Goal: Contribute content

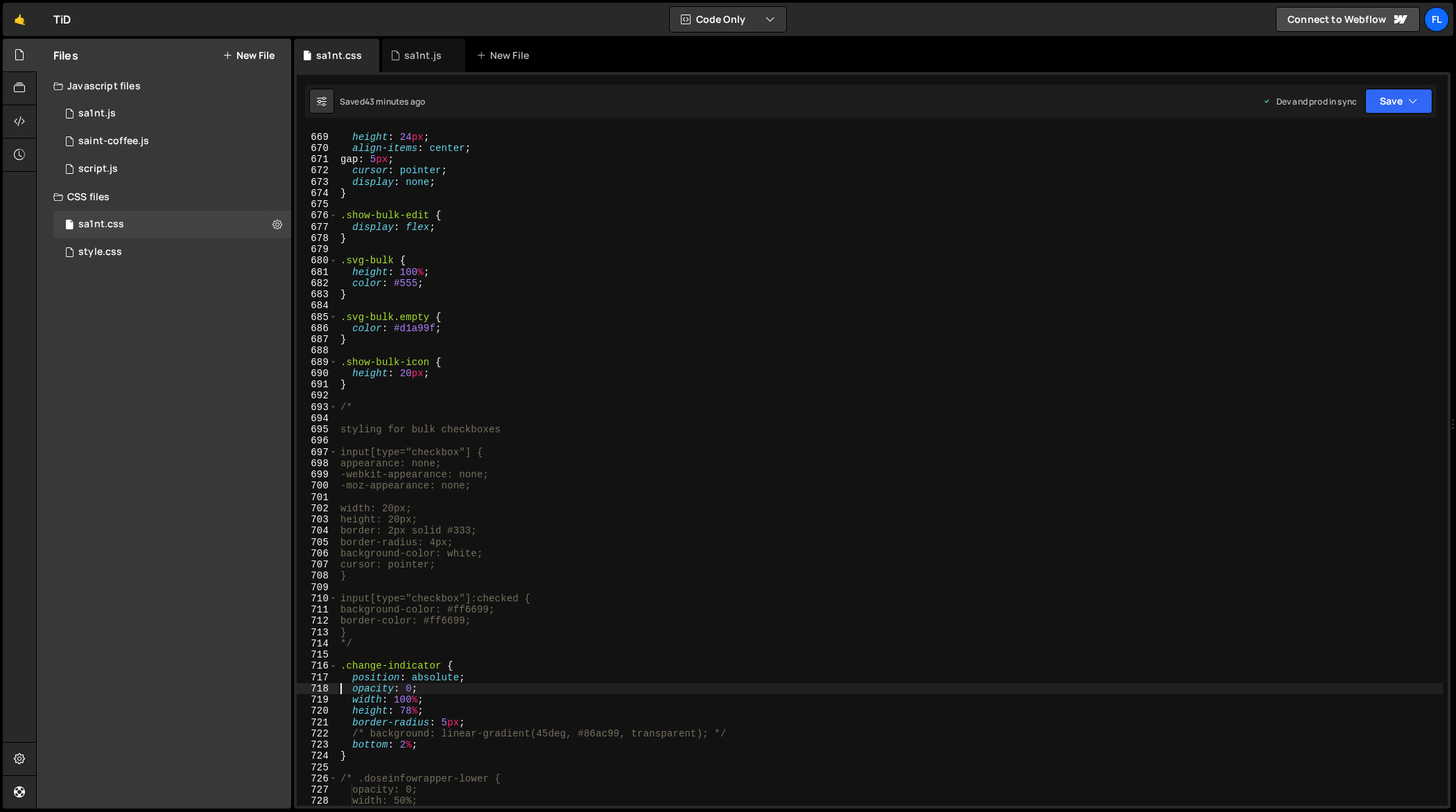
scroll to position [7542, 0]
click at [405, 47] on div "sa1nt.js" at bounding box center [423, 56] width 83 height 33
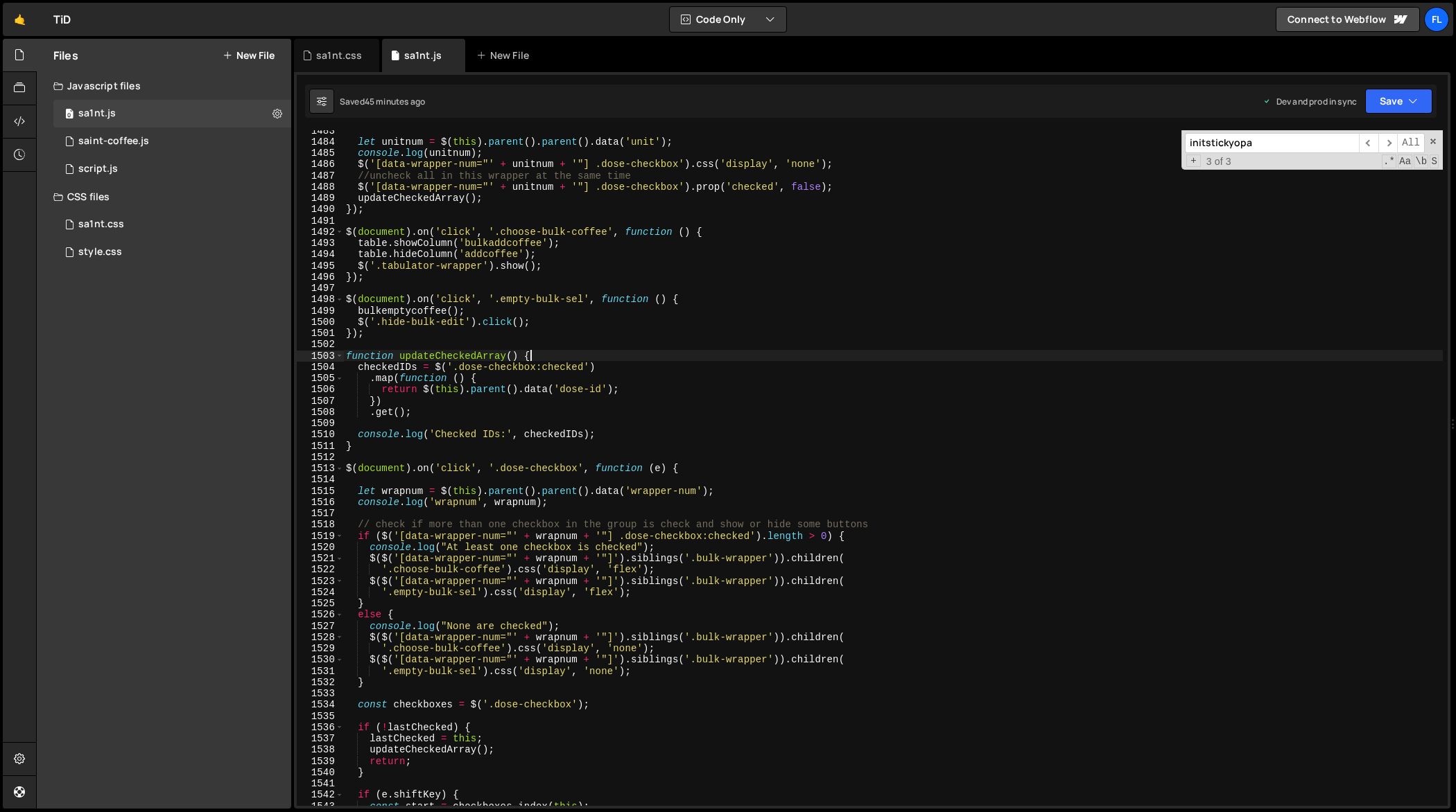
click at [667, 359] on div "let unitnum = $ ( this ) . parent ( ) . parent ( ) . data ( 'unit' ) ; console …" at bounding box center [893, 474] width 1100 height 699
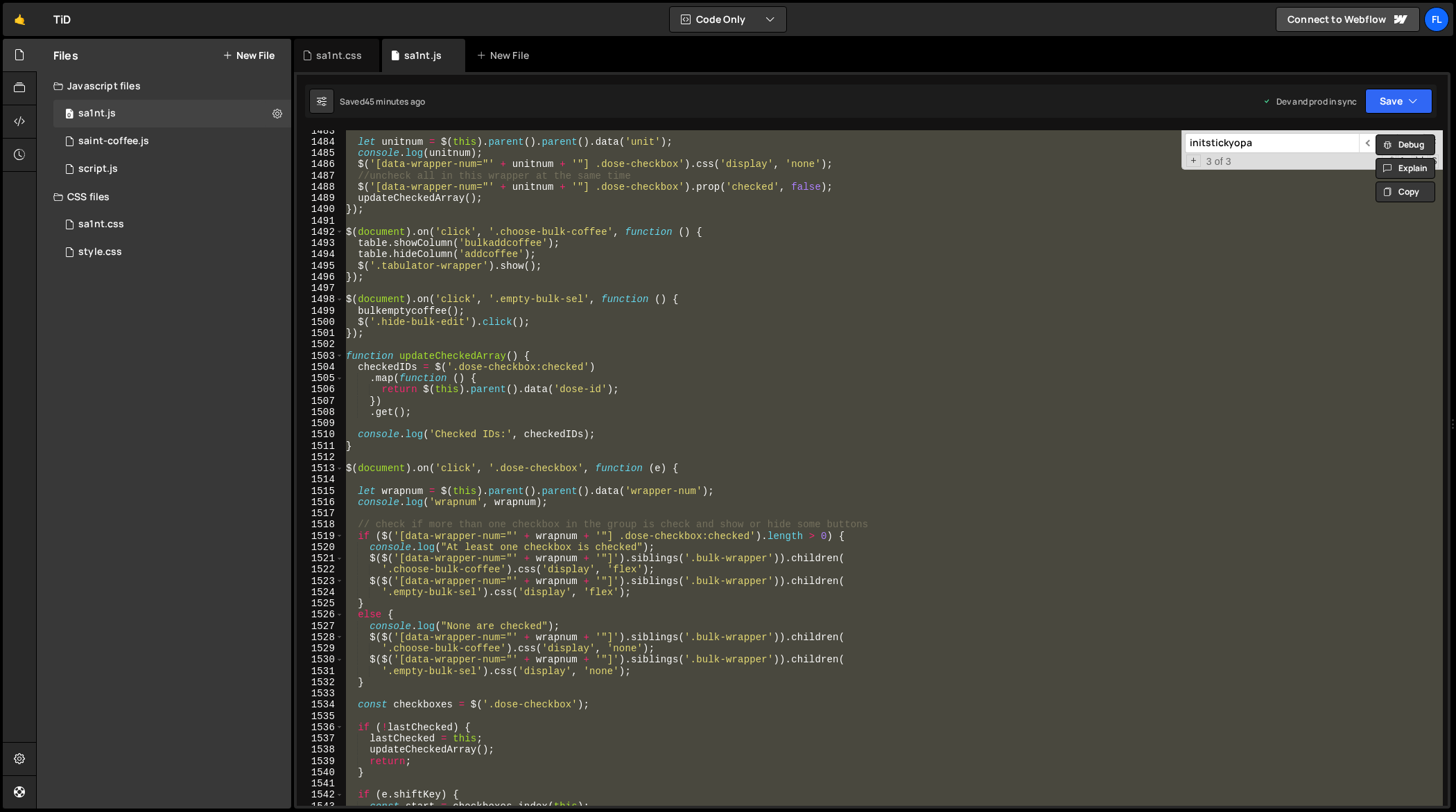
paste textarea
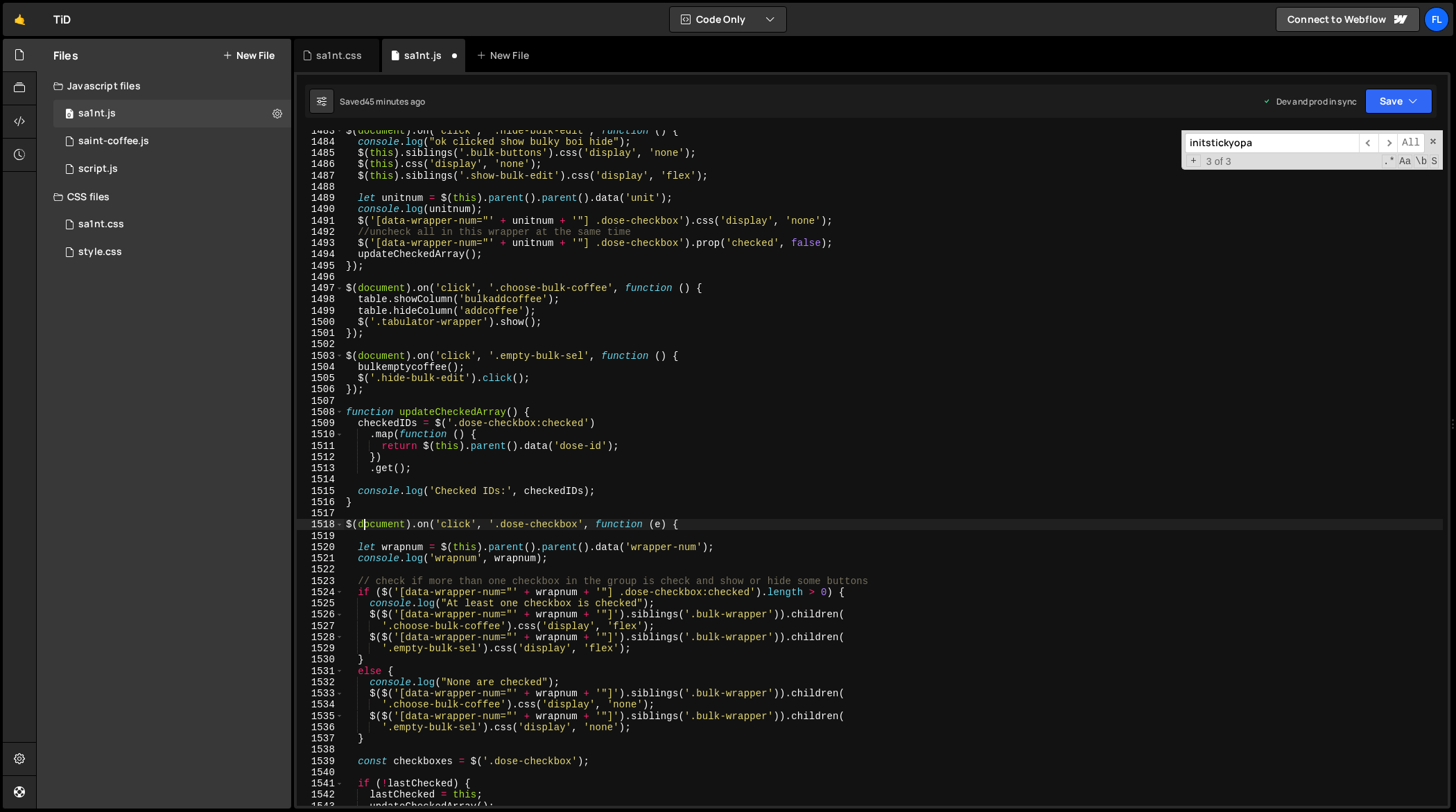
type textarea "$(document).on('click', '.dose-checkbox', function (e) {"
click at [315, 47] on div "sa1nt.css" at bounding box center [336, 56] width 85 height 33
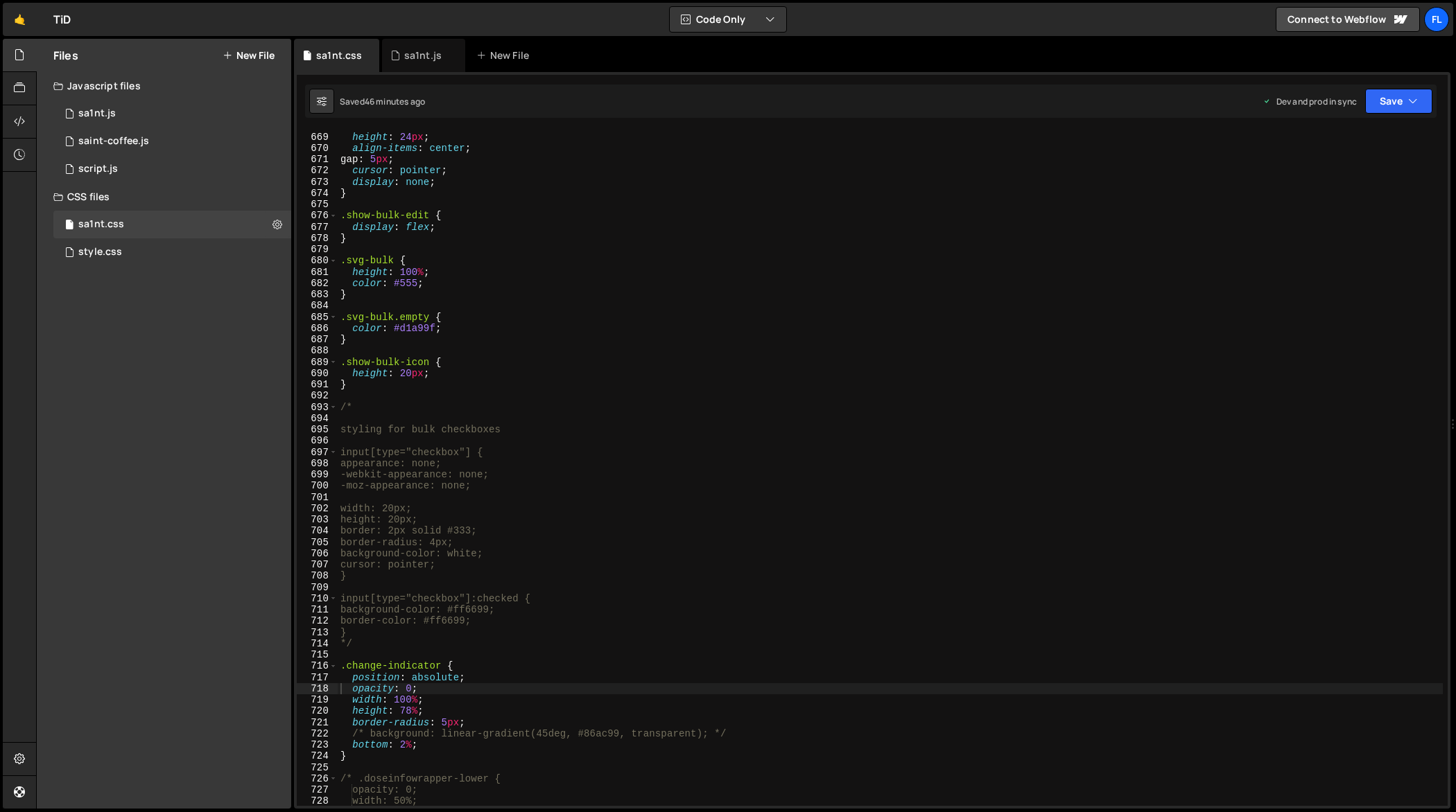
click at [558, 396] on div "display : flex ; height : 24 px ; align-items : center ; gap : 5 px ; cursor : …" at bounding box center [890, 469] width 1105 height 699
type textarea "} */"
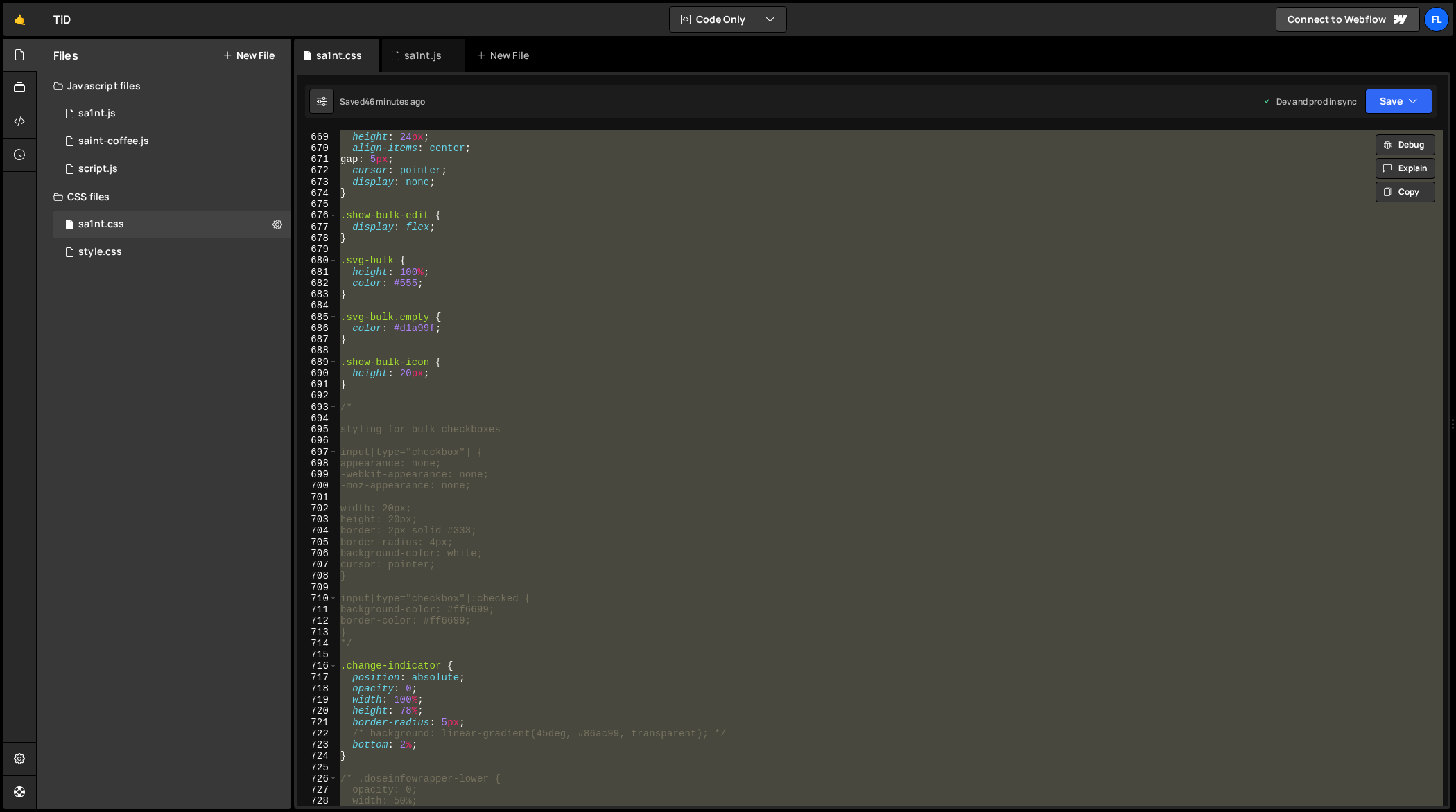
paste textarea
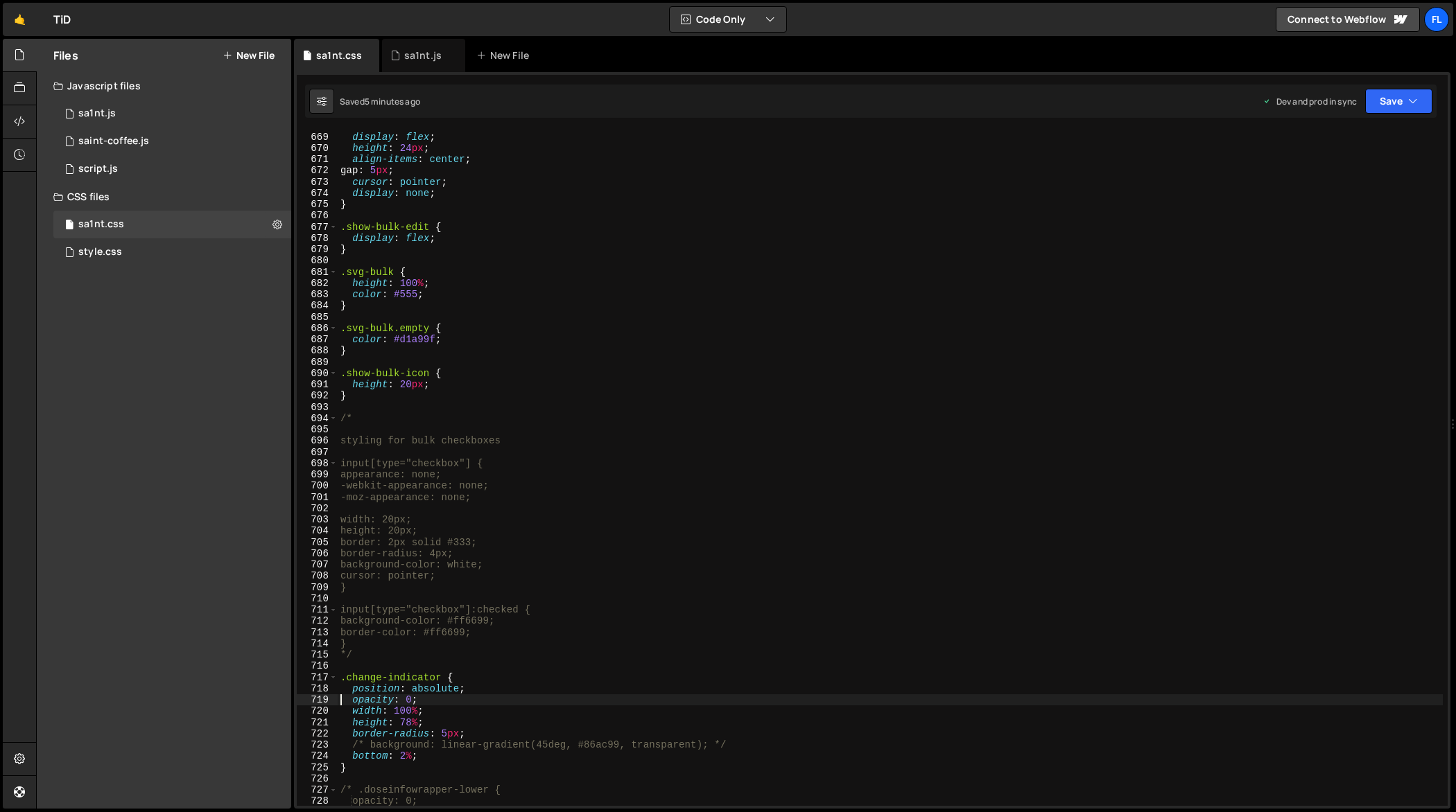
click at [926, 243] on div "border-radius : 20 px ; display : flex ; height : 24 px ; align-items : center …" at bounding box center [890, 469] width 1105 height 699
type textarea "} */"
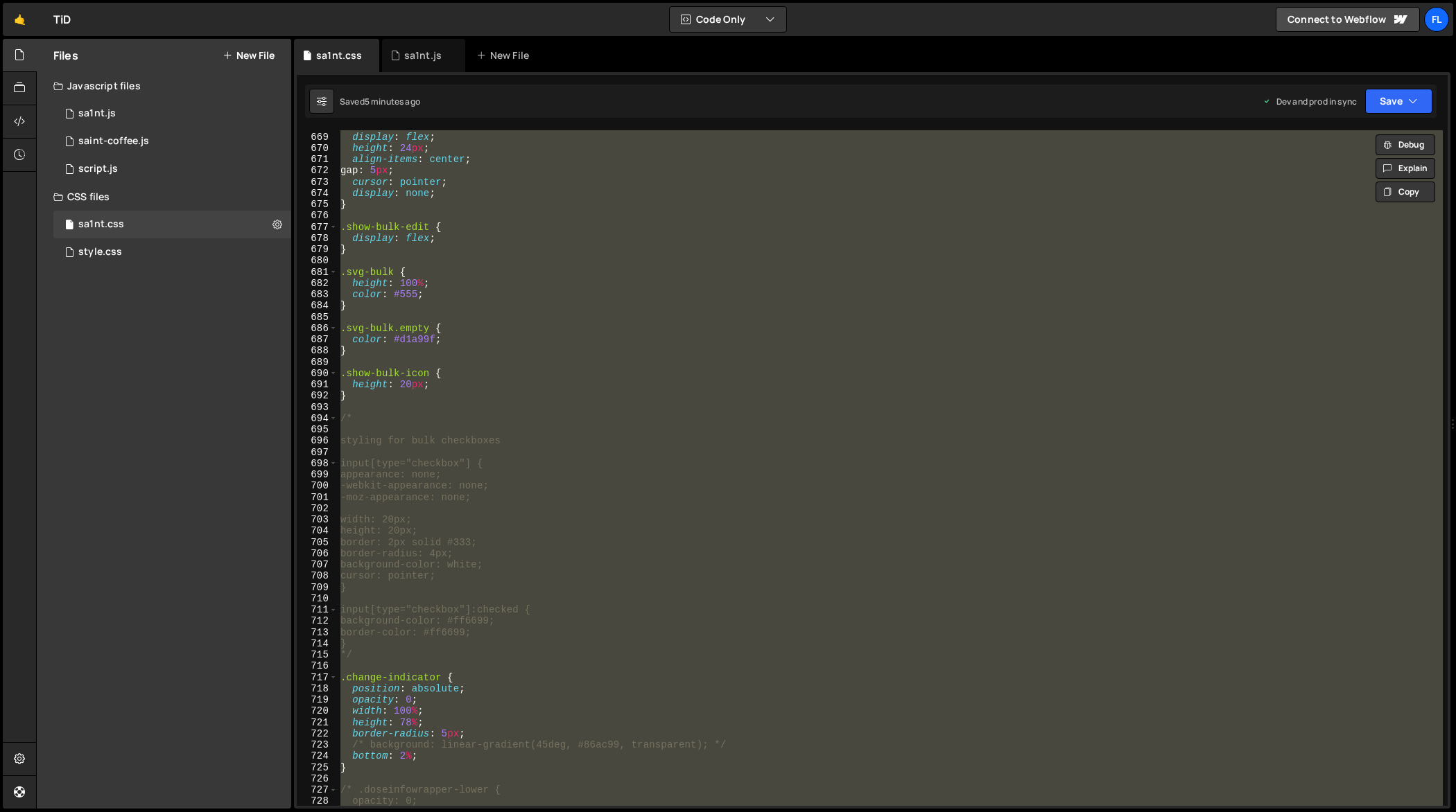
paste textarea
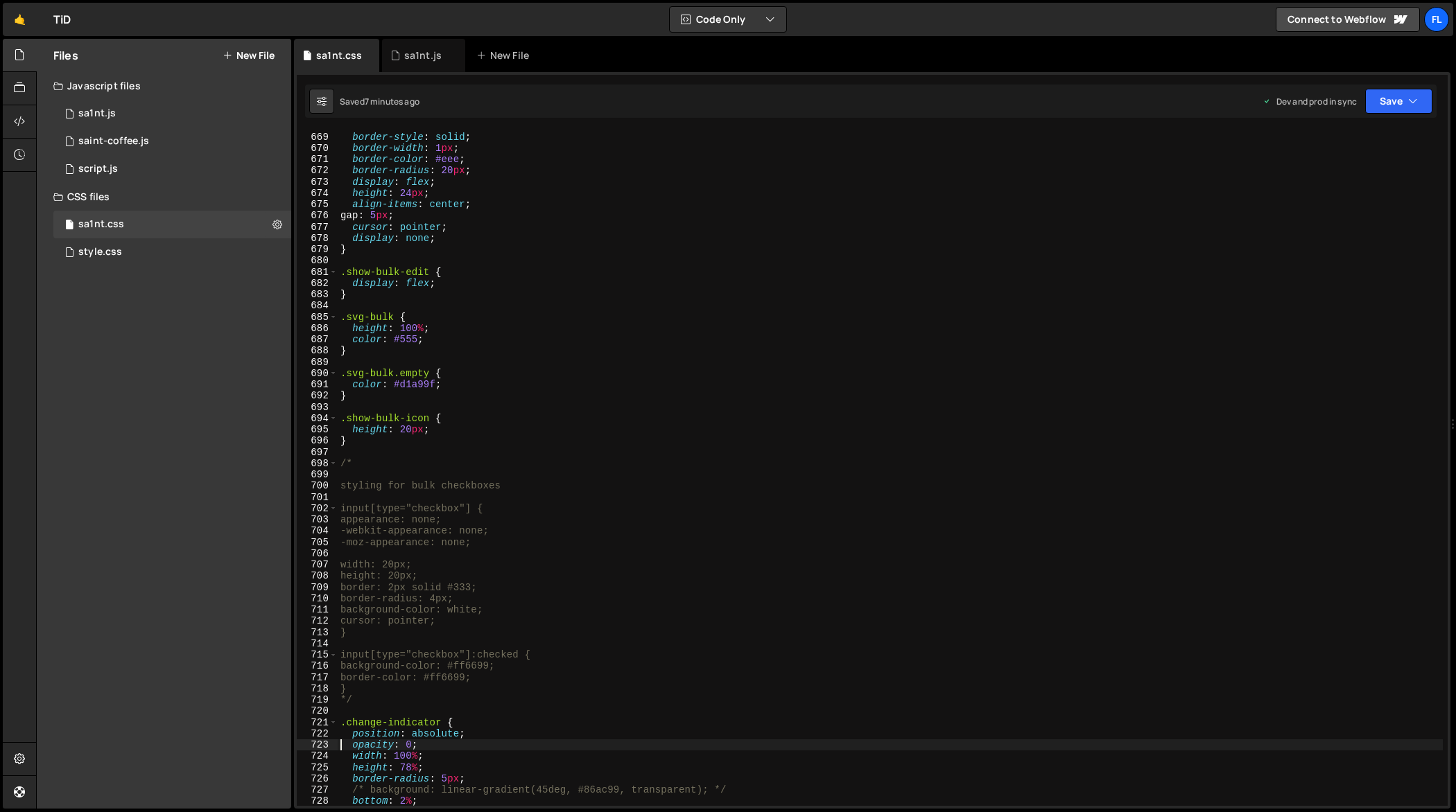
click at [575, 286] on div "padding : 5 px 10 px ; border-style : solid ; border-width : 1 px ; border-colo…" at bounding box center [890, 469] width 1105 height 699
type textarea "} */"
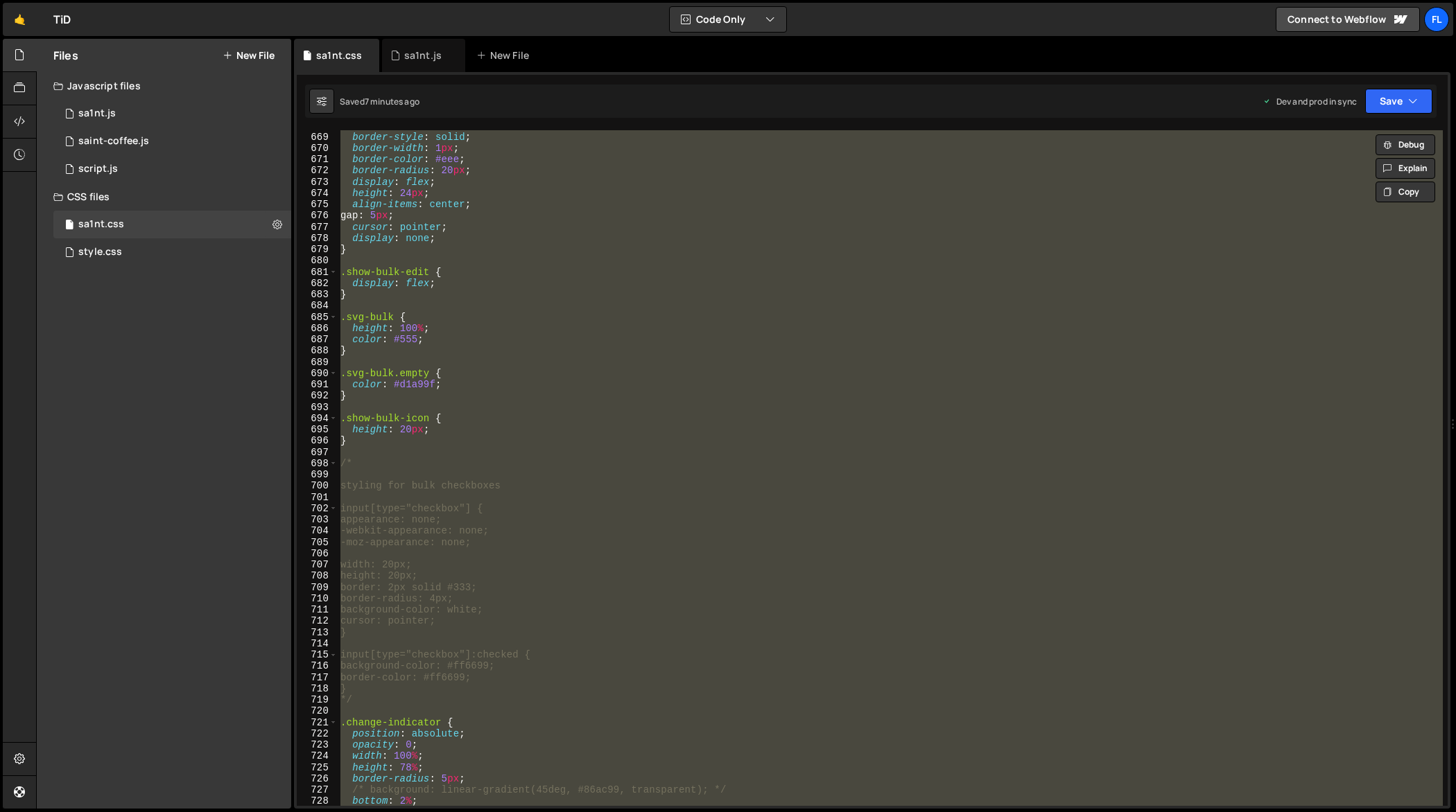
paste textarea
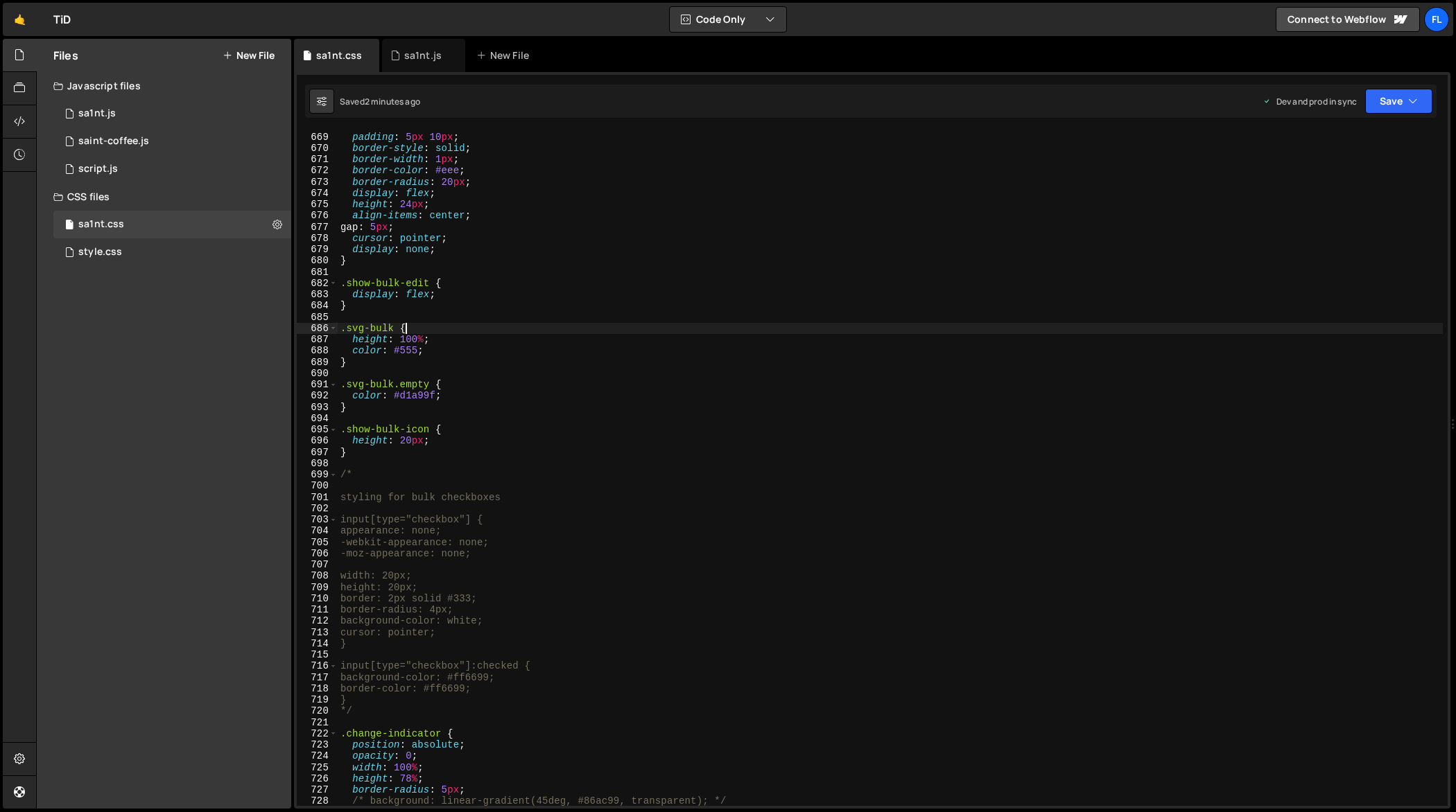
click at [875, 323] on div ".bulk-buttons { padding : 5 px 10 px ; border-style : solid ; border-width : 1 …" at bounding box center [890, 469] width 1105 height 699
type textarea "} */"
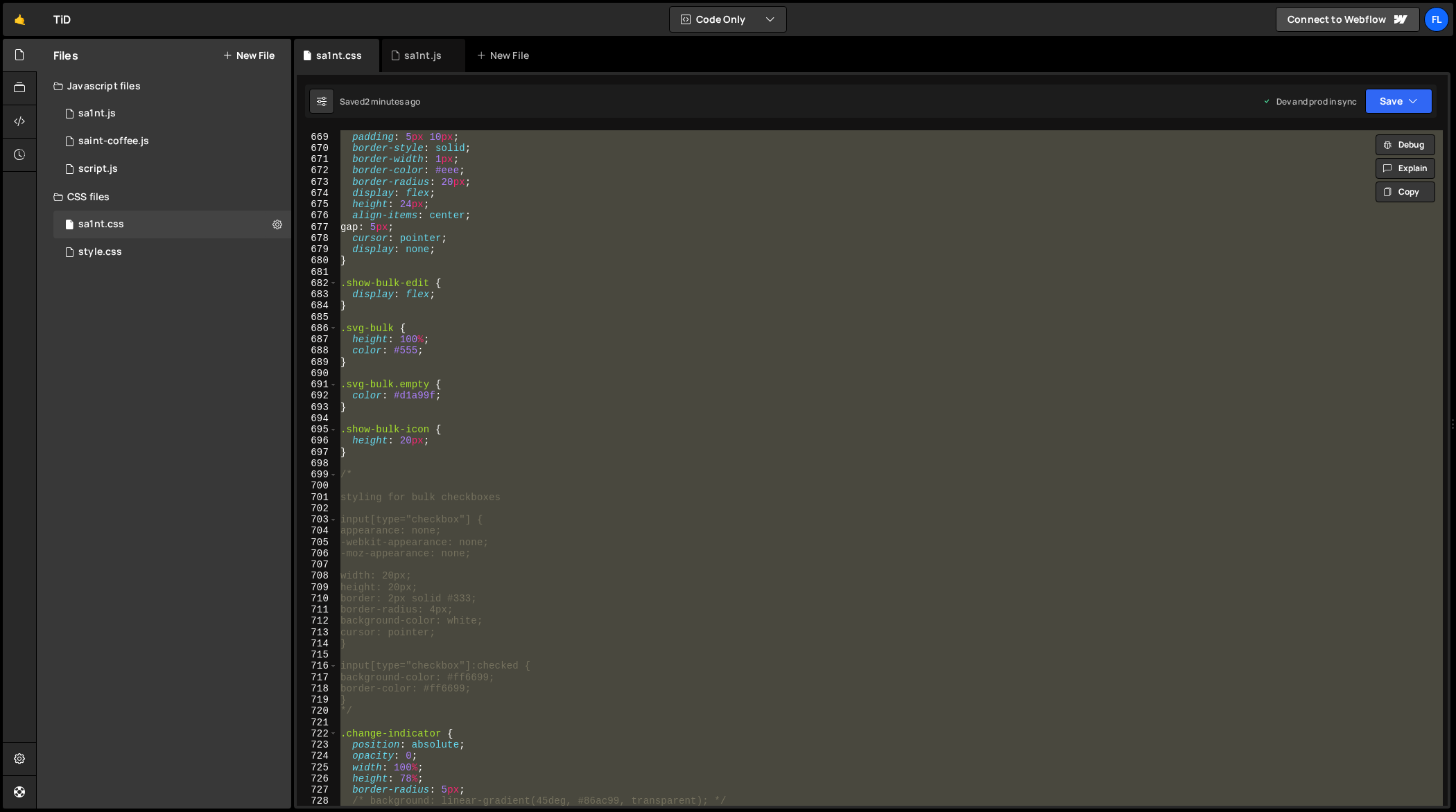
paste textarea
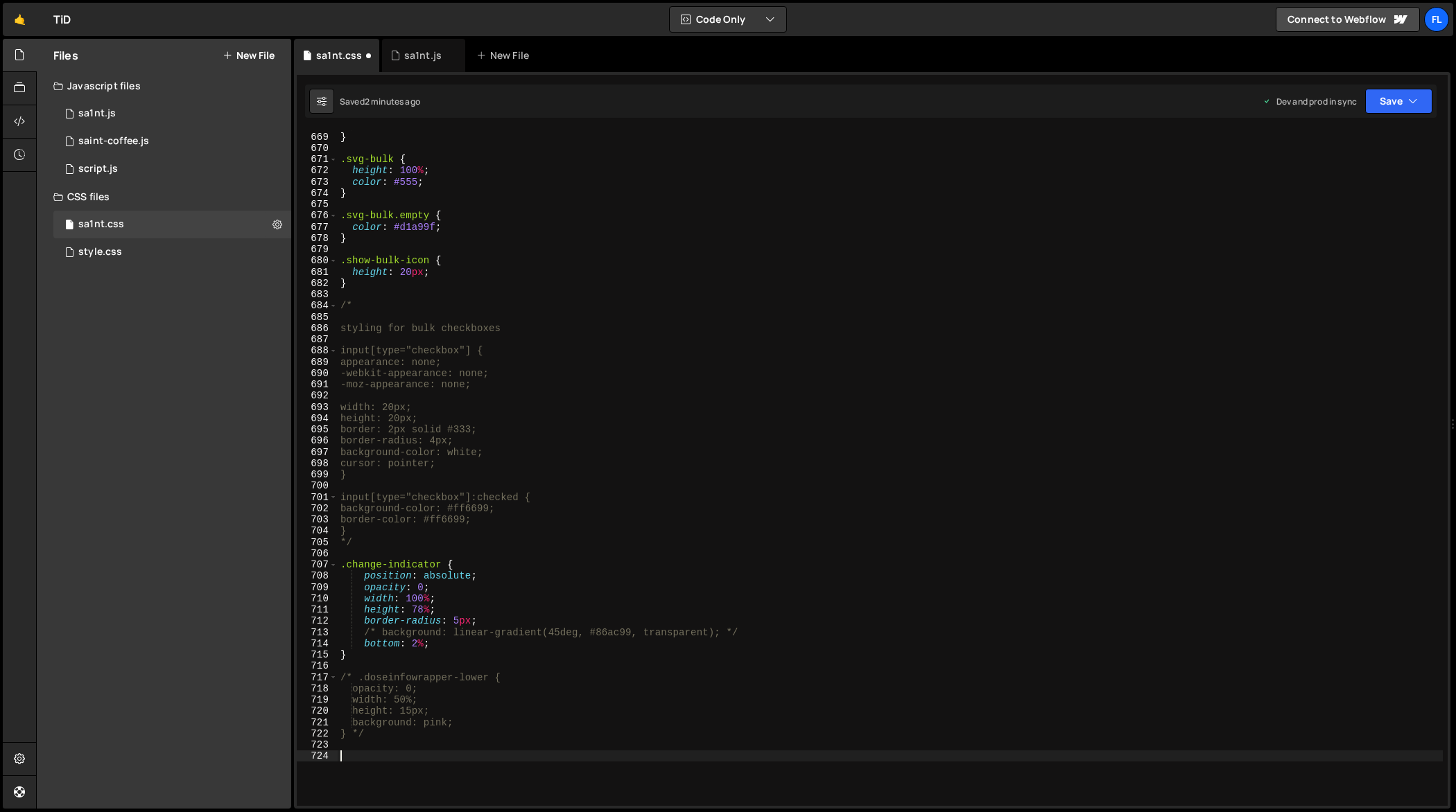
type textarea "opacity: 0;"
